Goal: Task Accomplishment & Management: Use online tool/utility

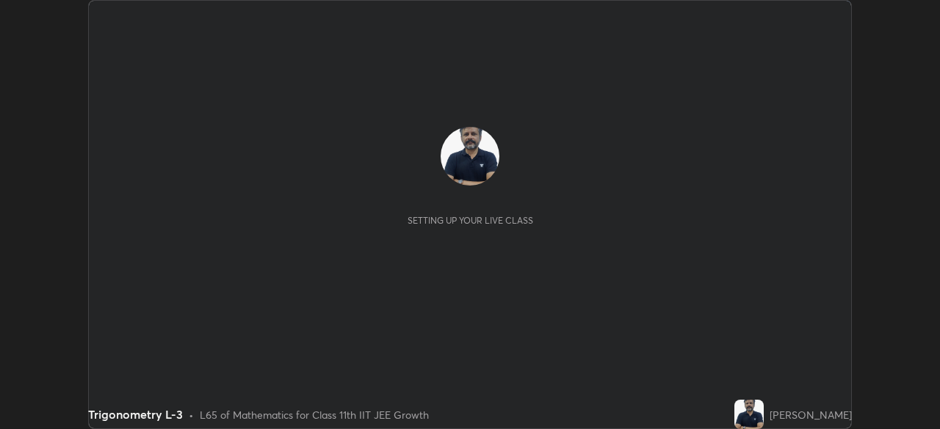
scroll to position [429, 939]
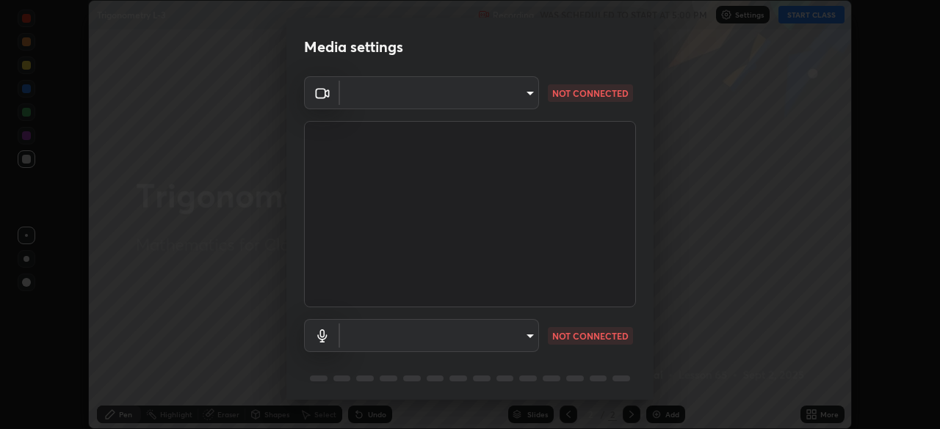
type input "cb8c6b6b4a50c5c6d626de20ccb3fd73f31987ea2ecc1878d3d31a5f1bf4ae53"
type input "87fe52ed78cfa6ebbe8fde29281e2c7e3f46fe220fe8010125cf3d8283a166bd"
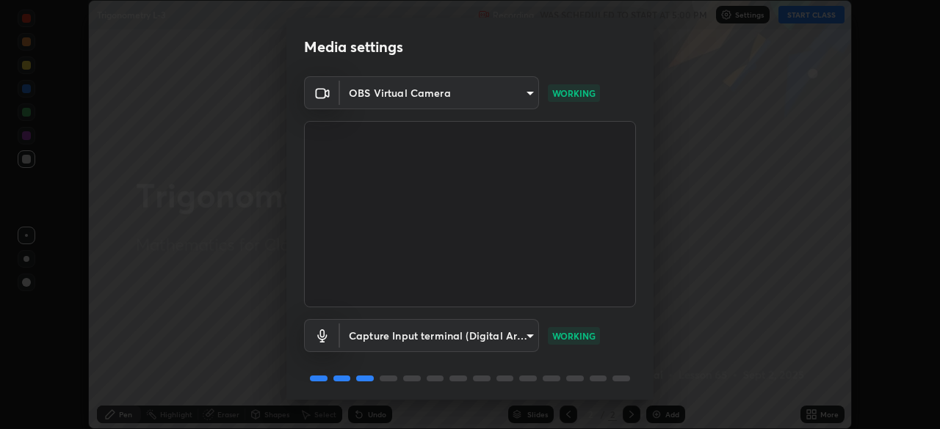
scroll to position [52, 0]
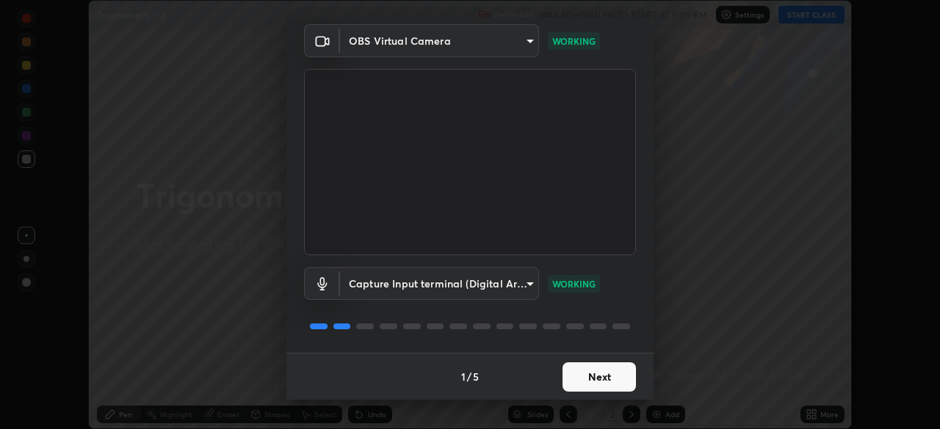
click at [594, 379] on button "Next" at bounding box center [598, 377] width 73 height 29
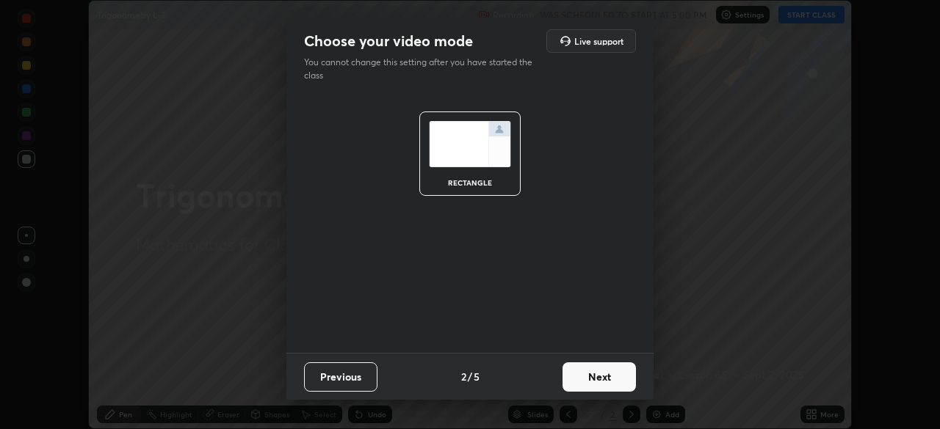
scroll to position [0, 0]
click at [595, 378] on button "Next" at bounding box center [598, 377] width 73 height 29
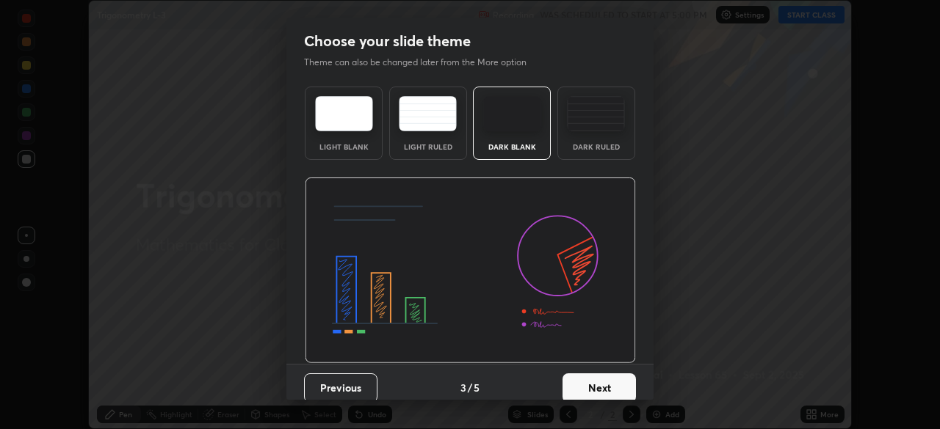
click at [591, 383] on button "Next" at bounding box center [598, 388] width 73 height 29
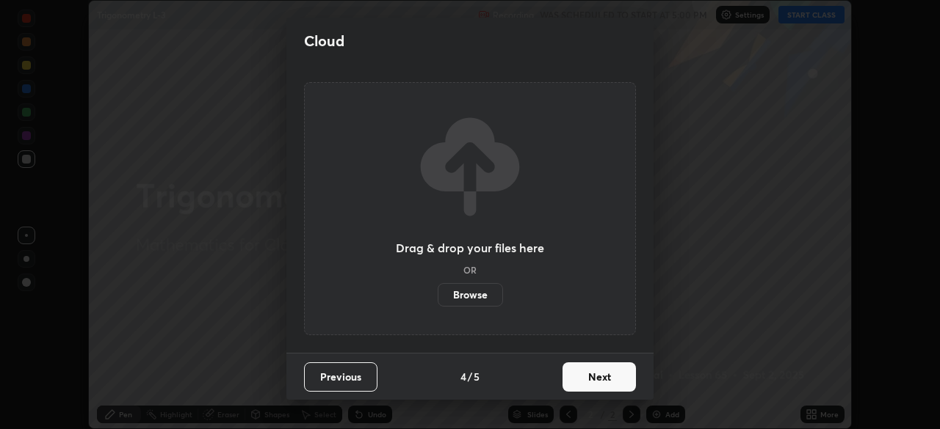
click at [585, 376] on button "Next" at bounding box center [598, 377] width 73 height 29
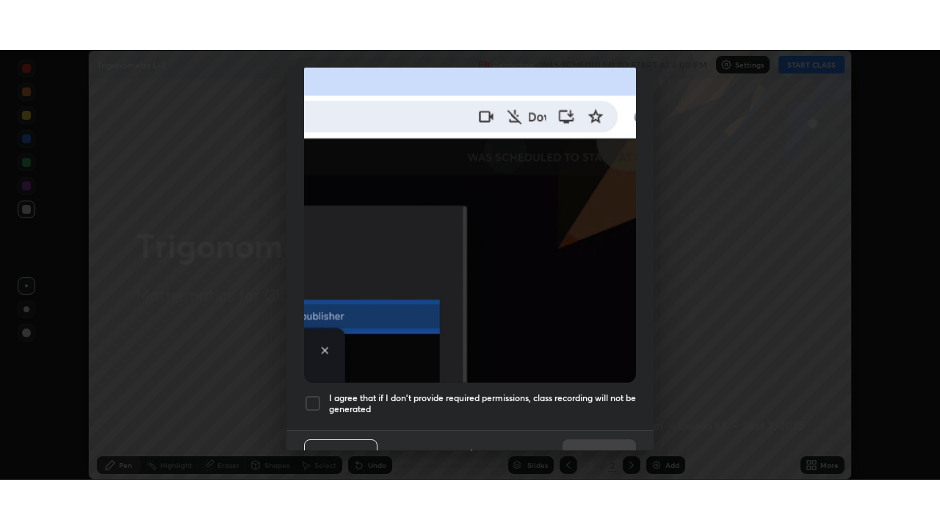
scroll to position [339, 0]
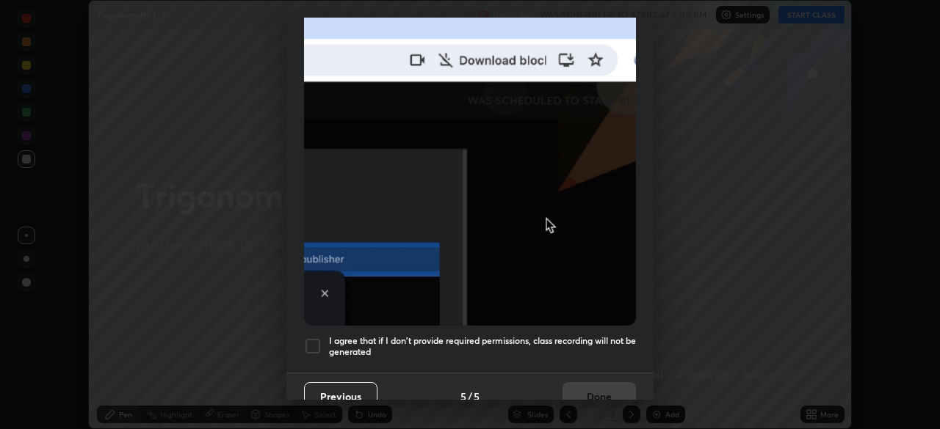
click at [315, 340] on div at bounding box center [313, 347] width 18 height 18
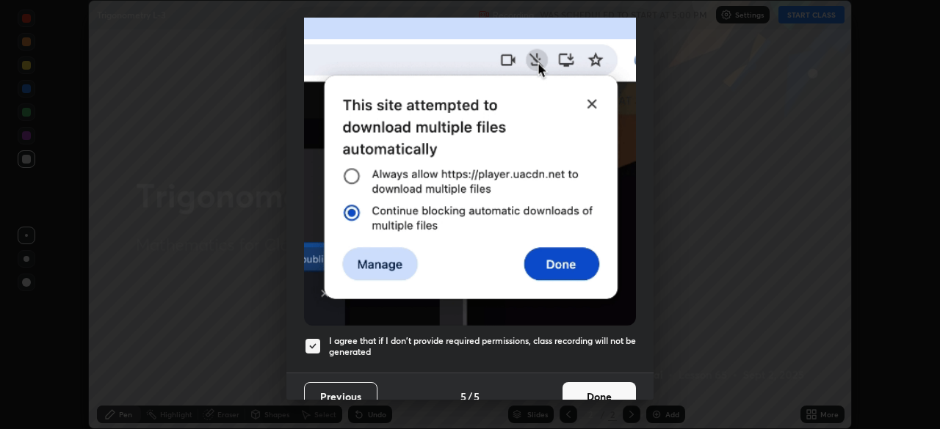
click at [598, 389] on button "Done" at bounding box center [598, 397] width 73 height 29
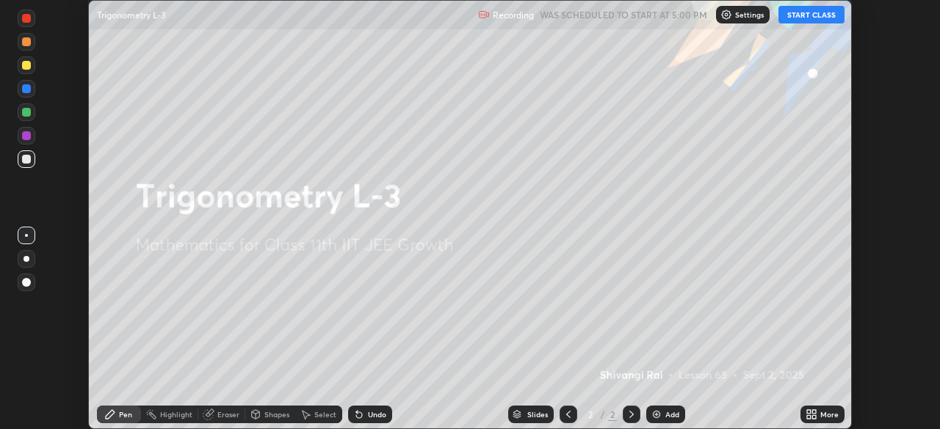
click at [802, 18] on button "START CLASS" at bounding box center [811, 15] width 66 height 18
click at [813, 412] on icon at bounding box center [814, 412] width 4 height 4
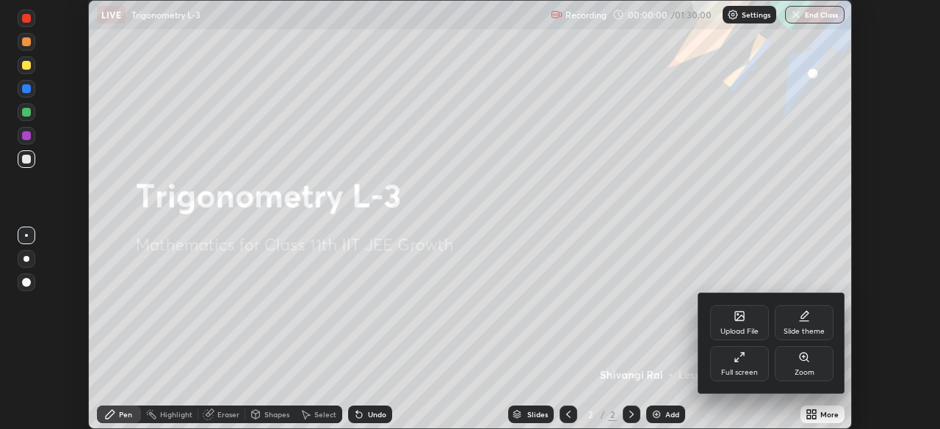
click at [739, 361] on icon at bounding box center [739, 358] width 12 height 12
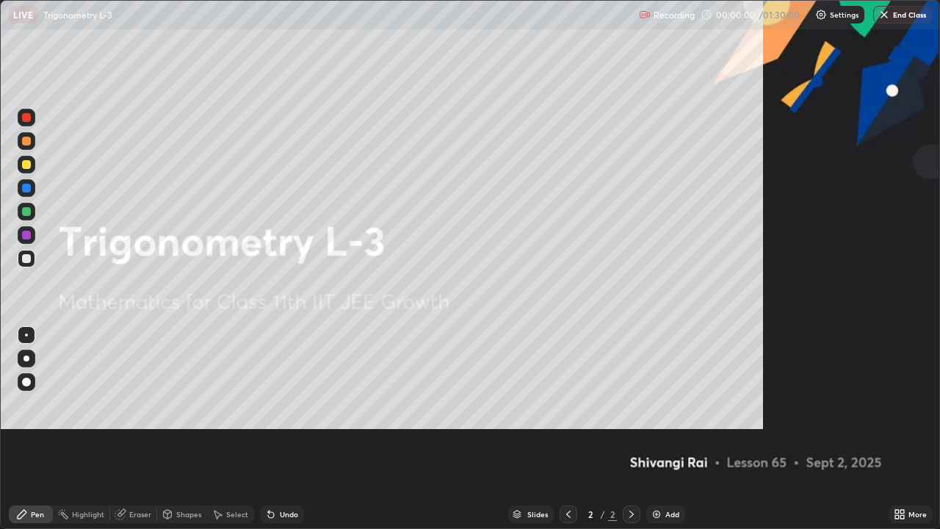
scroll to position [529, 940]
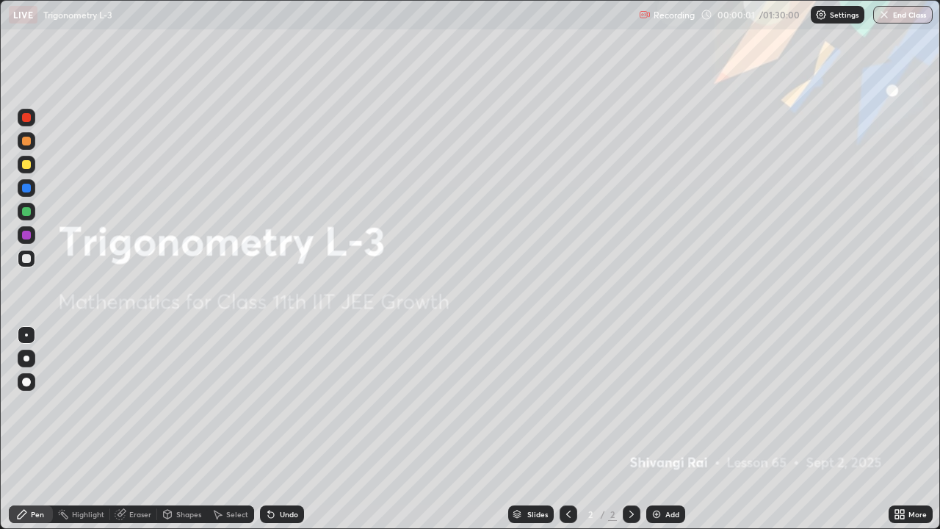
click at [665, 429] on div "Add" at bounding box center [672, 513] width 14 height 7
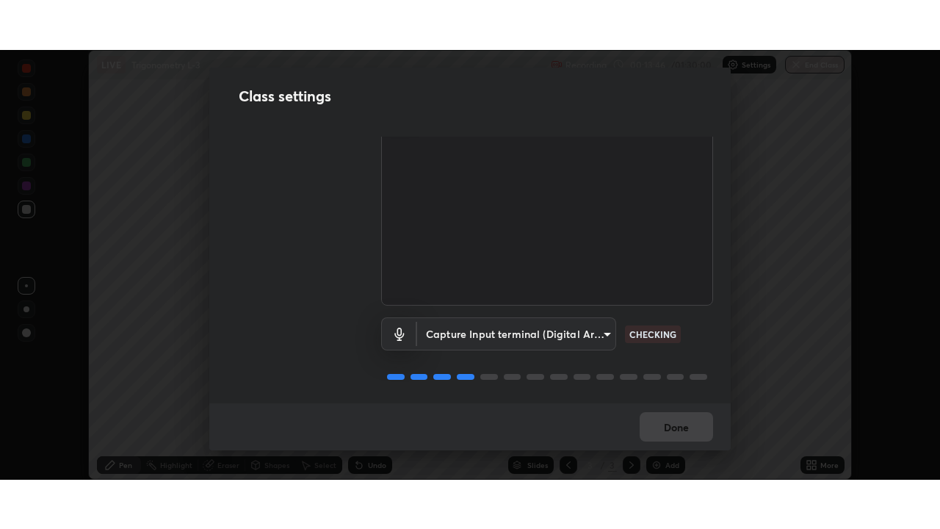
scroll to position [67, 0]
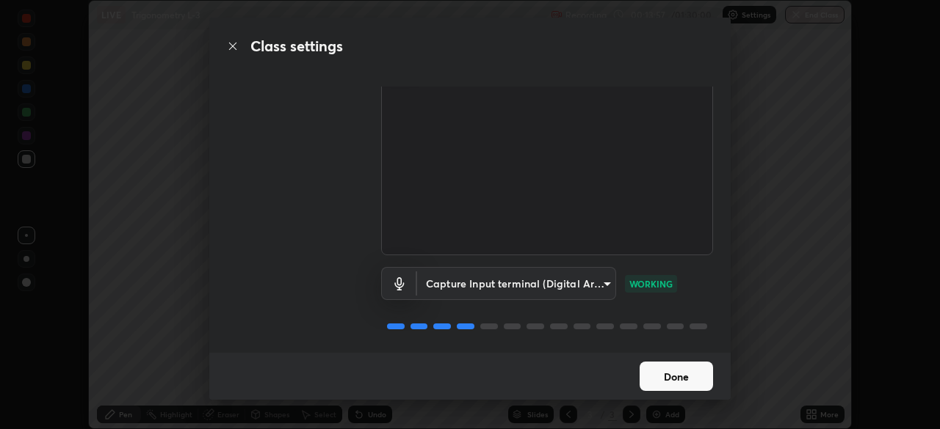
click at [676, 377] on button "Done" at bounding box center [675, 376] width 73 height 29
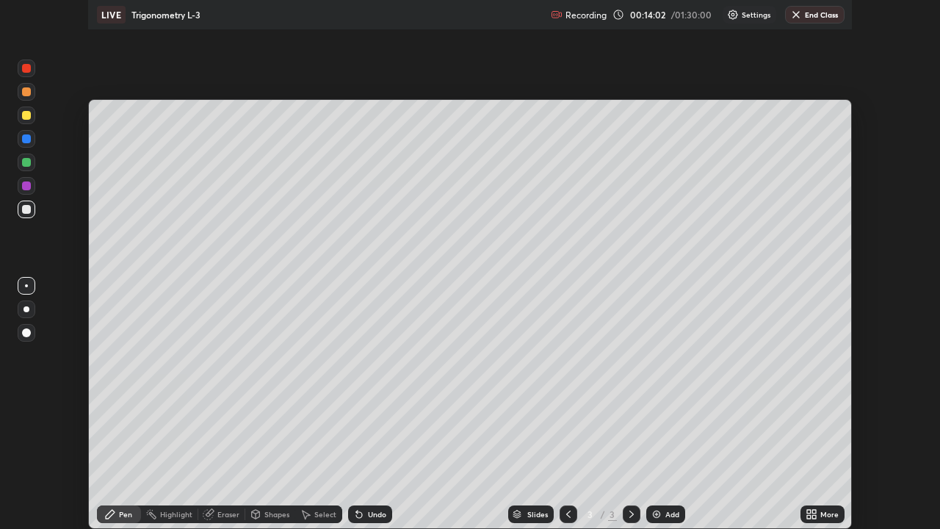
scroll to position [529, 940]
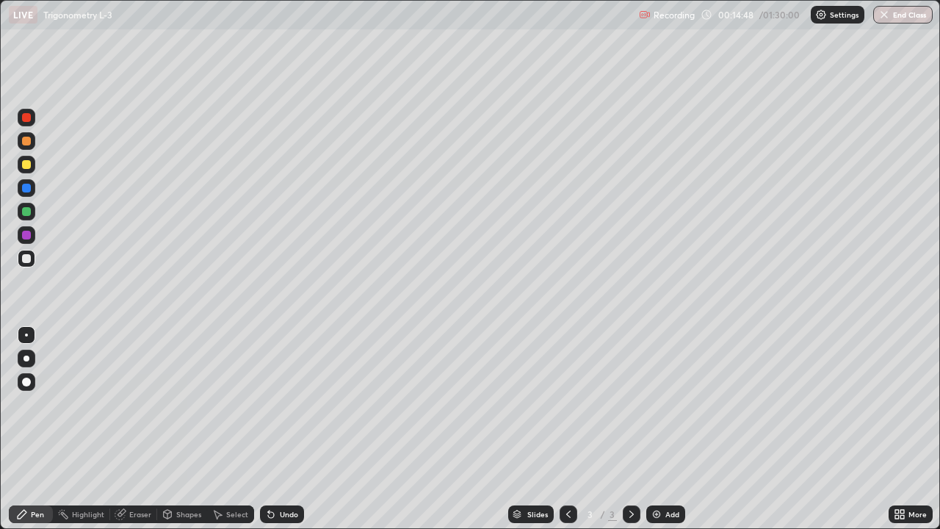
click at [658, 429] on img at bounding box center [656, 514] width 12 height 12
click at [657, 429] on img at bounding box center [656, 514] width 12 height 12
click at [659, 429] on img at bounding box center [656, 514] width 12 height 12
click at [660, 429] on img at bounding box center [656, 514] width 12 height 12
click at [566, 429] on icon at bounding box center [568, 513] width 4 height 7
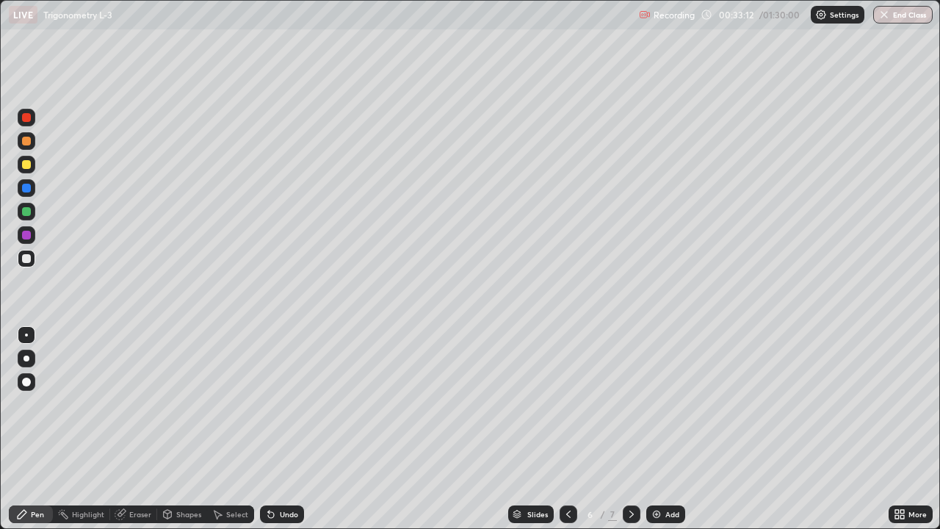
click at [656, 429] on img at bounding box center [656, 514] width 12 height 12
click at [565, 429] on icon at bounding box center [568, 514] width 12 height 12
click at [658, 429] on img at bounding box center [656, 514] width 12 height 12
click at [661, 429] on div "Add" at bounding box center [665, 514] width 39 height 18
click at [628, 429] on icon at bounding box center [632, 514] width 12 height 12
